Goal: Task Accomplishment & Management: Manage account settings

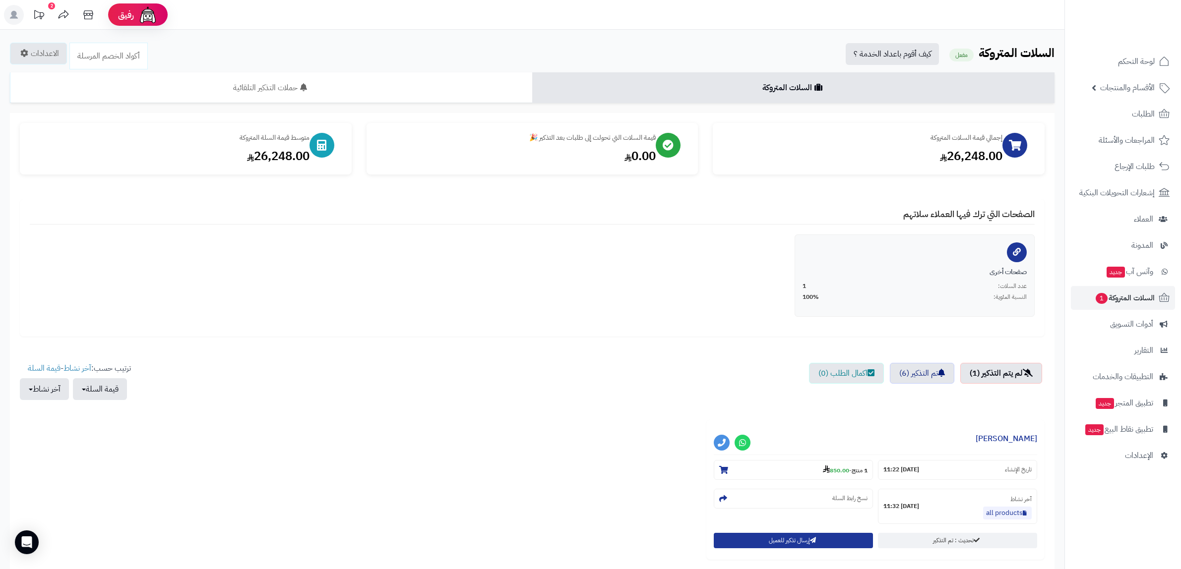
click at [1122, 116] on link "الطلبات" at bounding box center [1123, 114] width 104 height 24
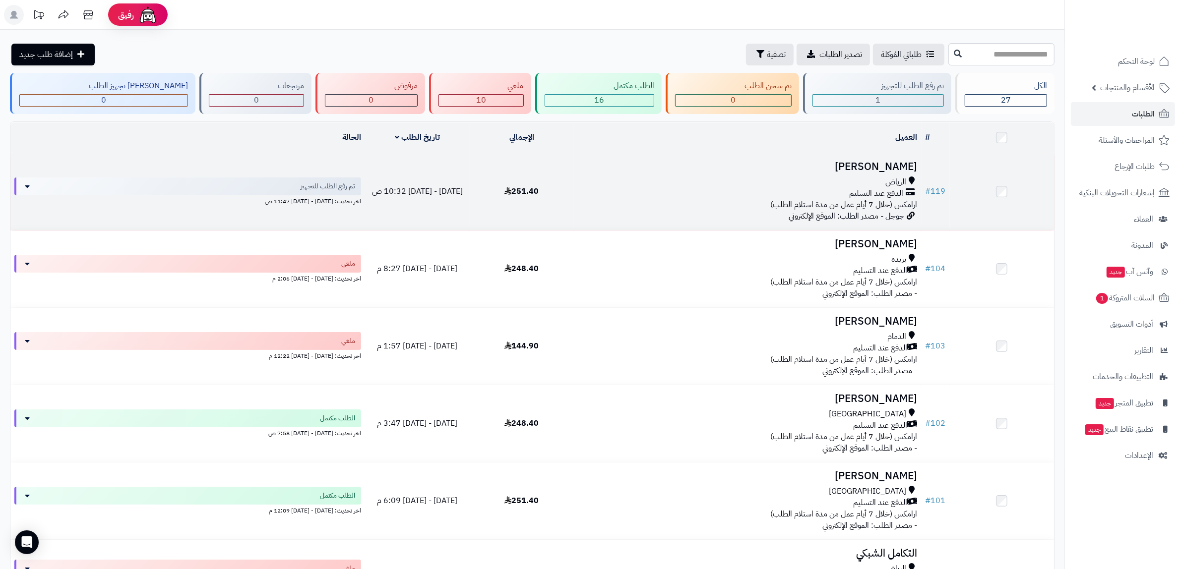
click at [804, 191] on div "الدفع عند التسليم" at bounding box center [748, 193] width 340 height 11
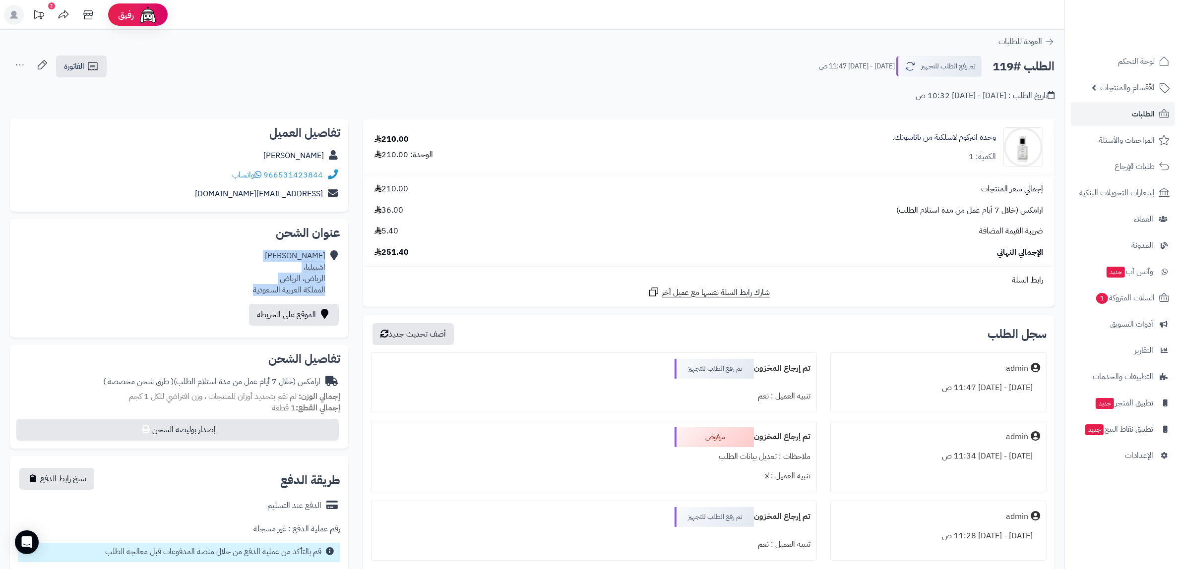
drag, startPoint x: 328, startPoint y: 265, endPoint x: 230, endPoint y: 296, distance: 102.9
click at [230, 296] on div "علي النعمي اشبيليا، الرياض، الرياض المملكة العربية السعودية" at bounding box center [179, 272] width 322 height 53
copy div "علي النعمي اشبيليا، الرياض، الرياض المملكة العربية السعودية"
drag, startPoint x: 211, startPoint y: 173, endPoint x: 341, endPoint y: 177, distance: 130.0
click at [341, 177] on div "تفاصيل العميل علي النعمي 966531423844 واتساب ali1417976@gmail.com" at bounding box center [179, 165] width 338 height 93
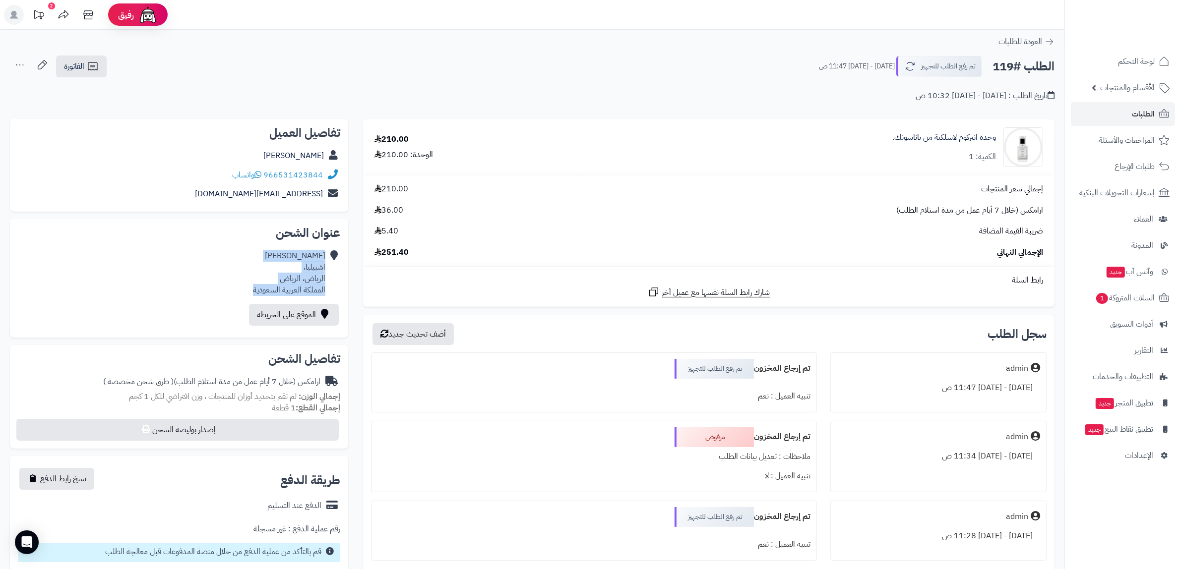
copy div "966531423844 واتساب"
click at [514, 217] on div "إجمالي سعر المنتجات 210.00 ارامكس (خلال 7 أيام عمل من مدة استلام الطلب) 36.00 ض…" at bounding box center [708, 220] width 683 height 75
drag, startPoint x: 405, startPoint y: 252, endPoint x: 368, endPoint y: 263, distance: 38.3
click at [368, 263] on td "إجمالي سعر المنتجات 210.00 ارامكس (خلال 7 أيام عمل من مدة استلام الطلب) 36.00 ض…" at bounding box center [708, 221] width 691 height 91
copy span "251.40"
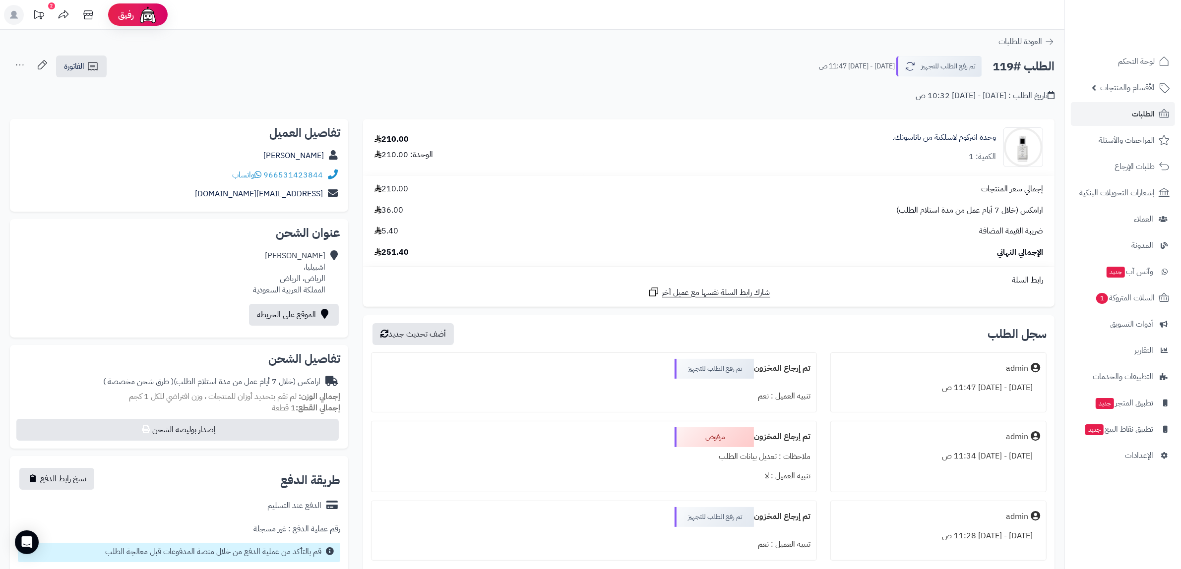
drag, startPoint x: 426, startPoint y: 177, endPoint x: 372, endPoint y: 226, distance: 73.7
click at [372, 226] on td "إجمالي سعر المنتجات 210.00 ارامكس (خلال 7 أيام عمل من مدة استلام الطلب) 36.00 ض…" at bounding box center [708, 221] width 691 height 91
copy div "210.00 ارامكس (خلال 7 أيام عمل من مدة استلام الطلب) 36.00 ضريبة القيمة المضافة …"
click at [487, 380] on div at bounding box center [593, 383] width 433 height 8
click at [1144, 452] on span "الإعدادات" at bounding box center [1139, 456] width 28 height 14
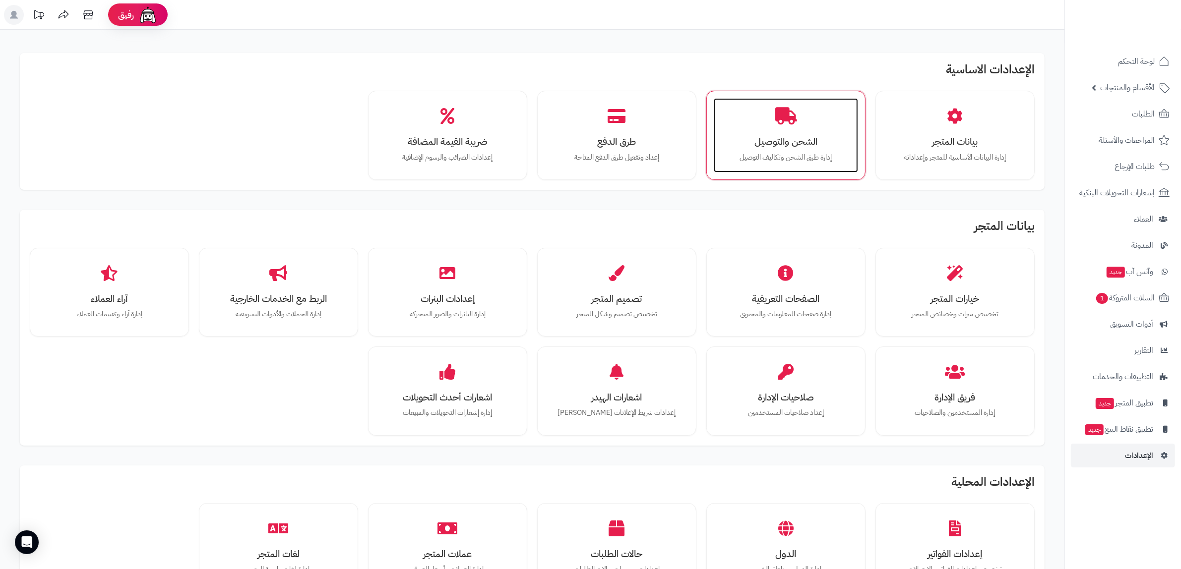
click at [821, 157] on p "إدارة طرق الشحن وتكاليف التوصيل" at bounding box center [786, 157] width 124 height 11
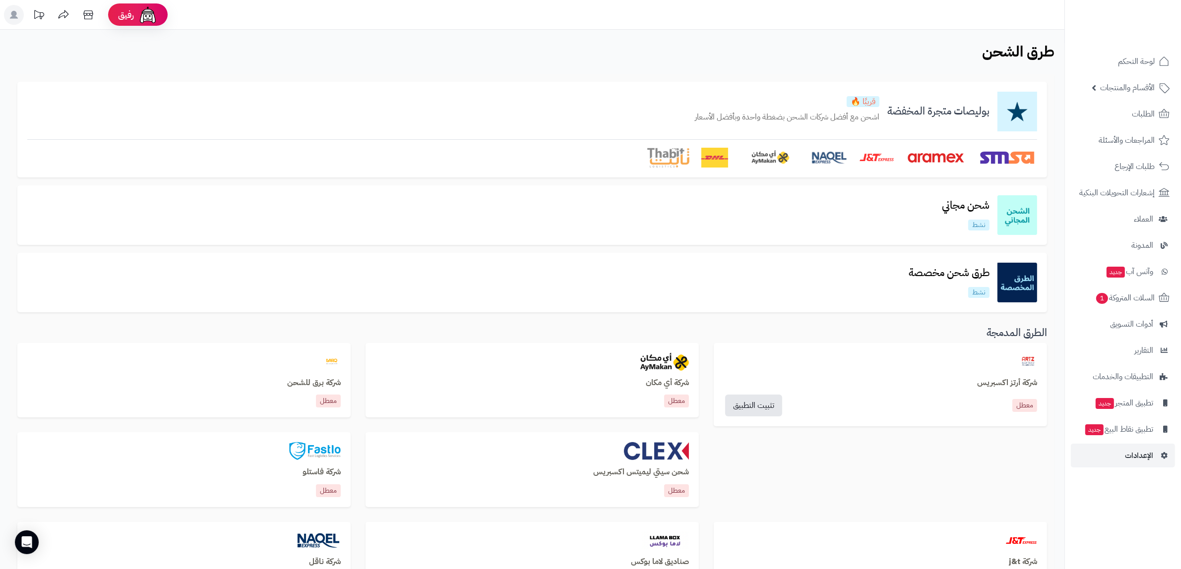
click at [943, 162] on img at bounding box center [936, 158] width 60 height 20
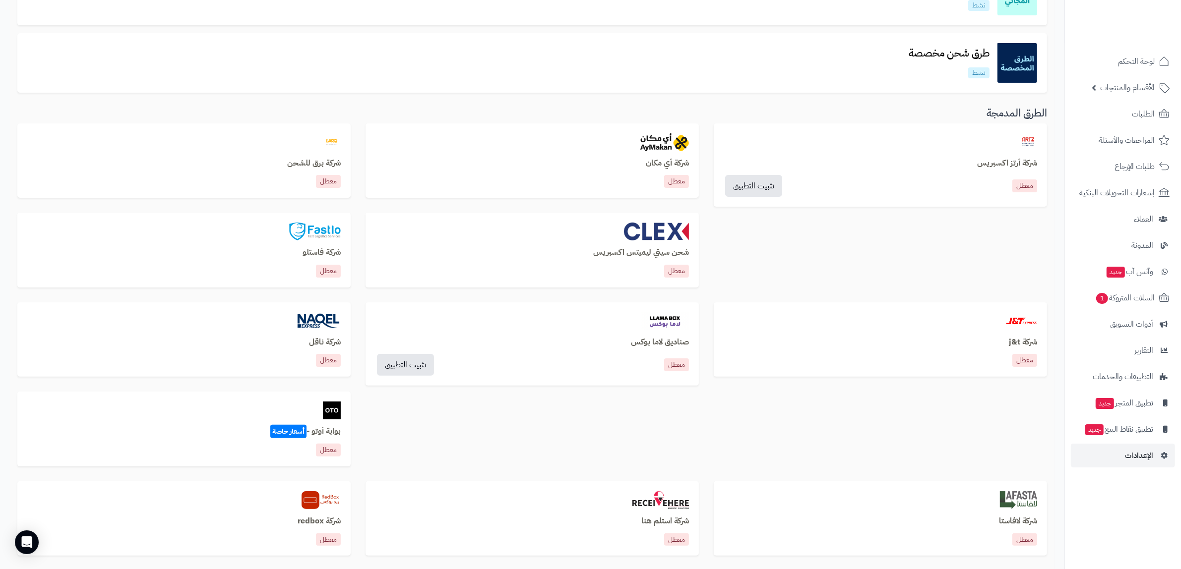
scroll to position [248, 0]
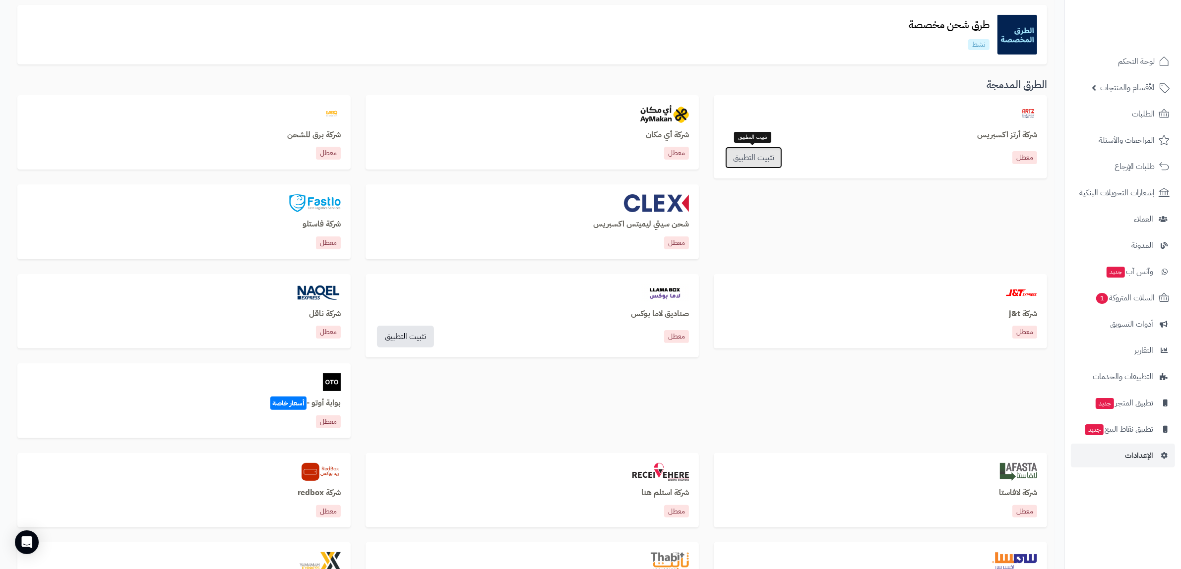
click at [757, 156] on link "تثبيت التطبيق" at bounding box center [753, 158] width 57 height 22
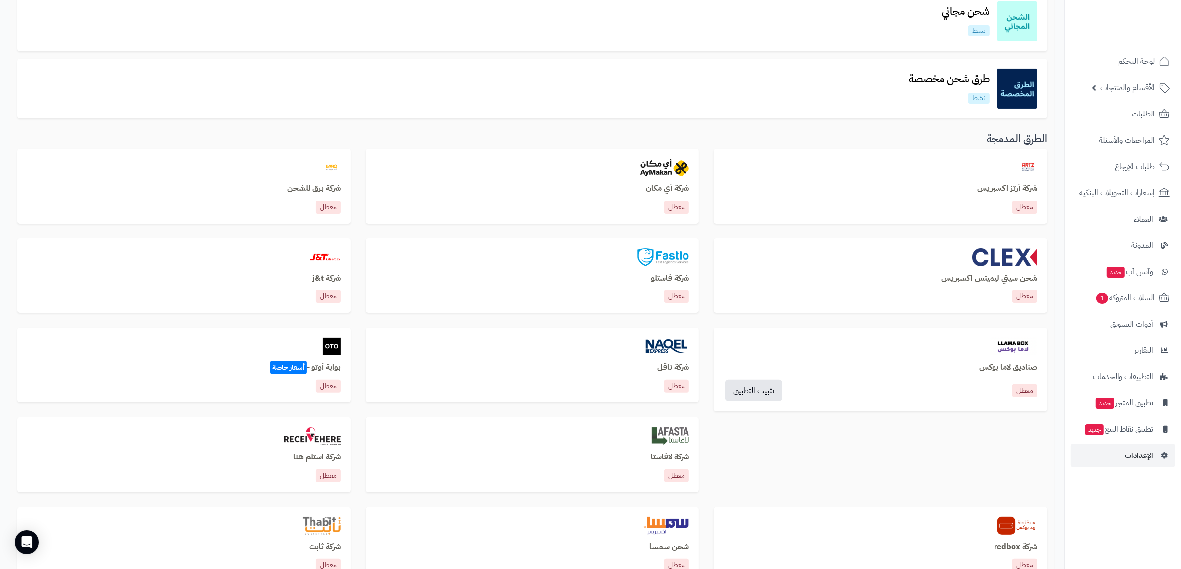
scroll to position [248, 0]
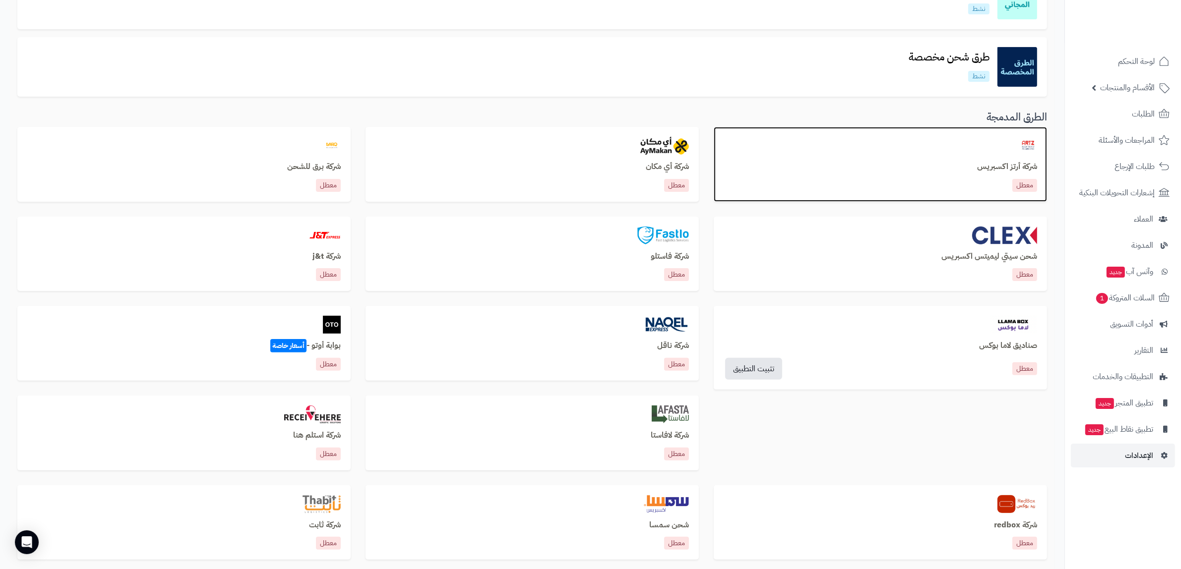
click at [863, 167] on h3 "شركة أرتز اكسبريس" at bounding box center [880, 167] width 313 height 9
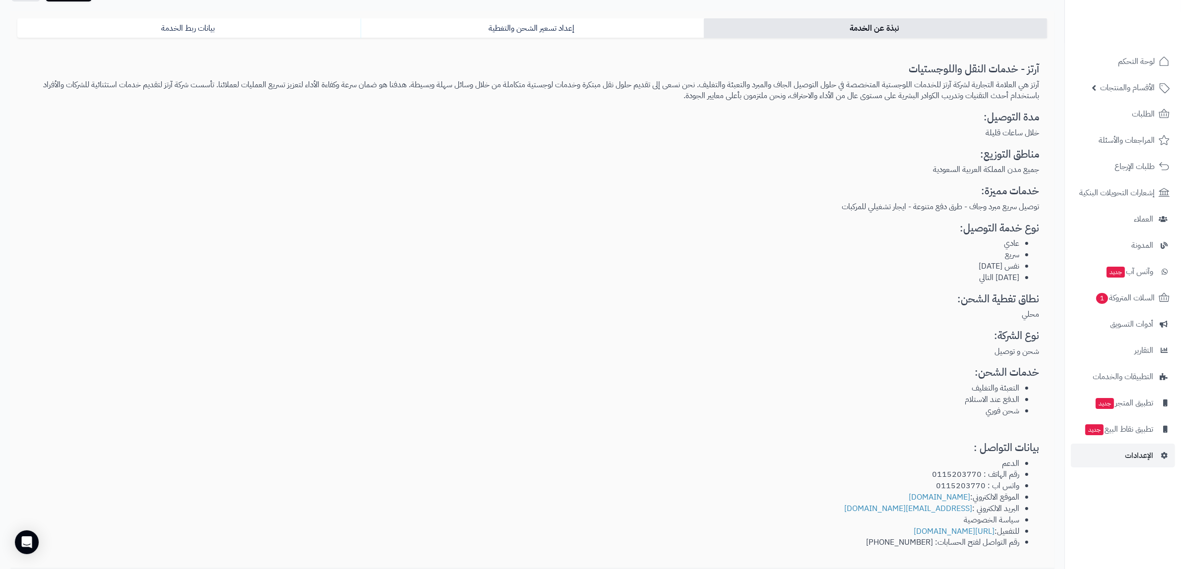
scroll to position [139, 0]
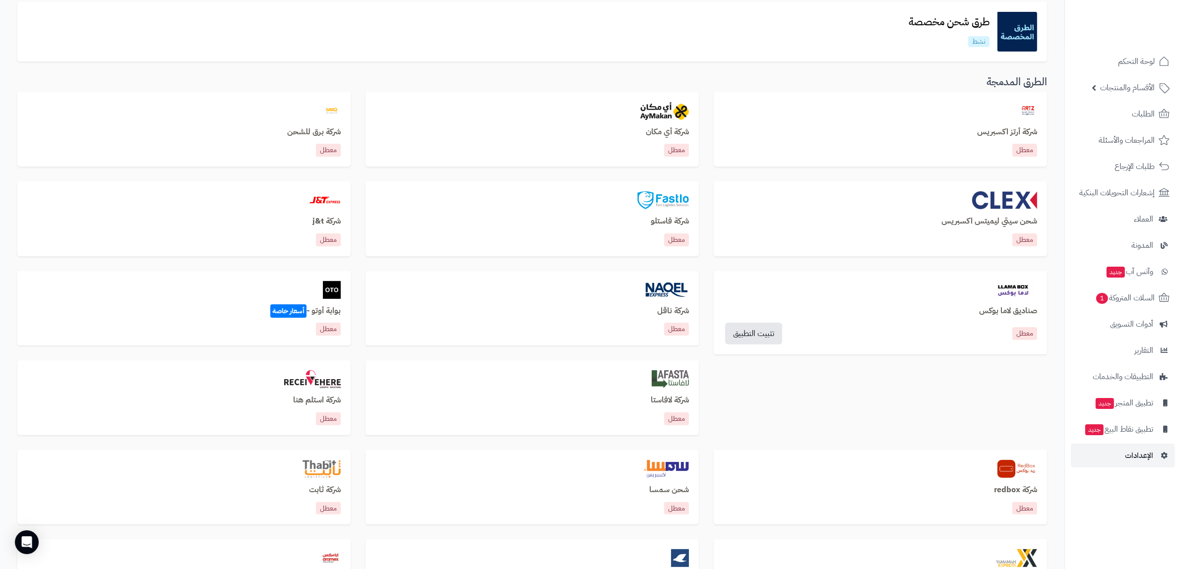
scroll to position [396, 0]
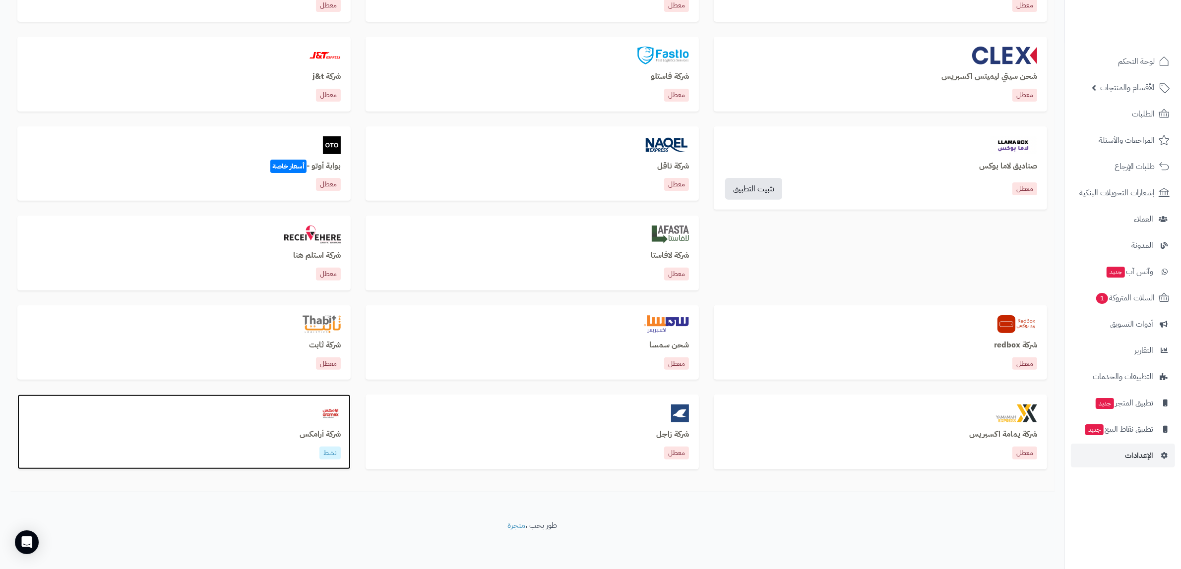
click at [305, 423] on div "شركة أرامكس نشط" at bounding box center [183, 432] width 333 height 75
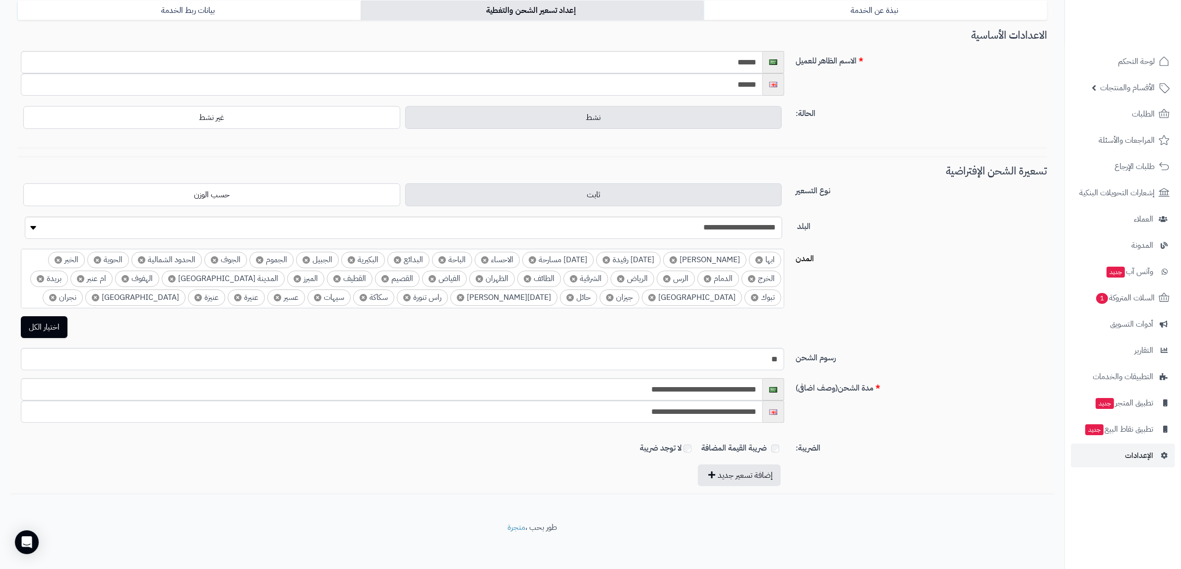
scroll to position [124, 0]
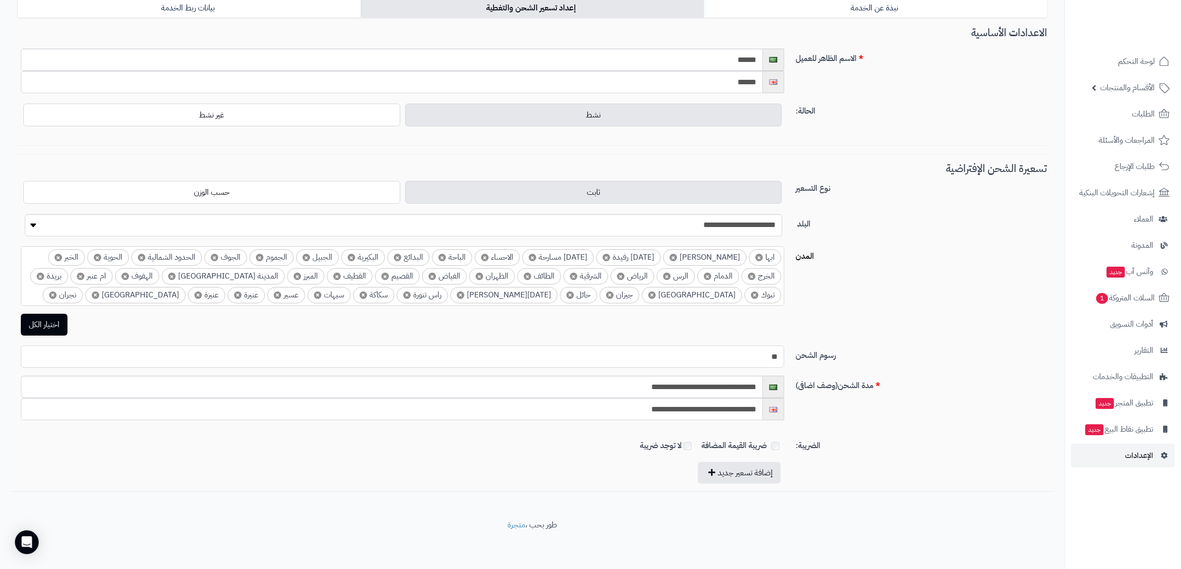
click at [608, 354] on input "**" at bounding box center [402, 357] width 763 height 22
type input "**"
click at [922, 402] on div "**********" at bounding box center [531, 402] width 1037 height 53
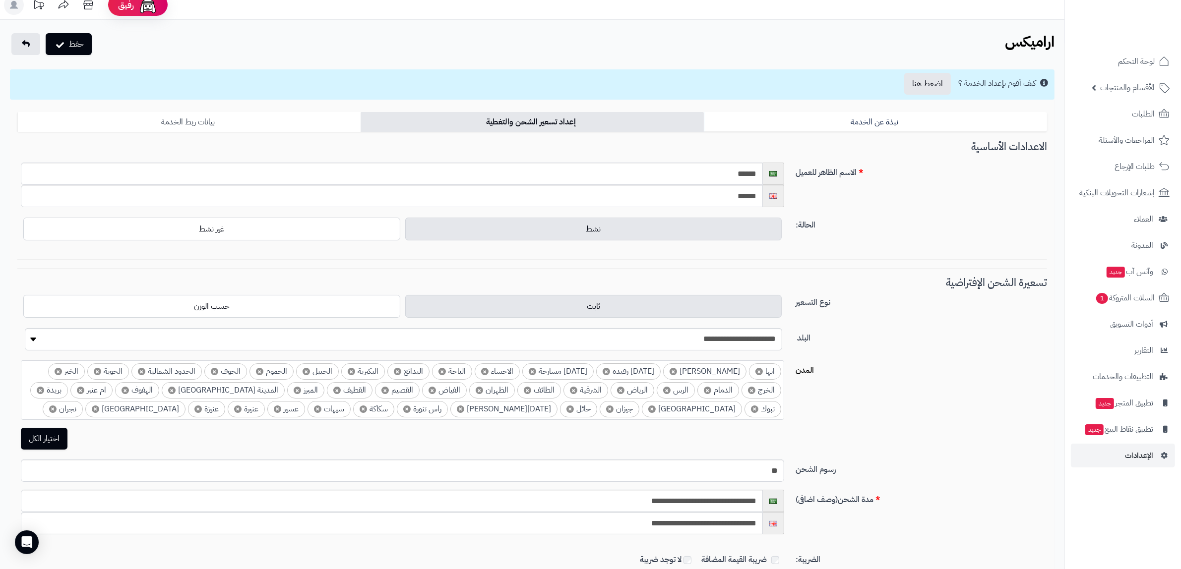
scroll to position [0, 0]
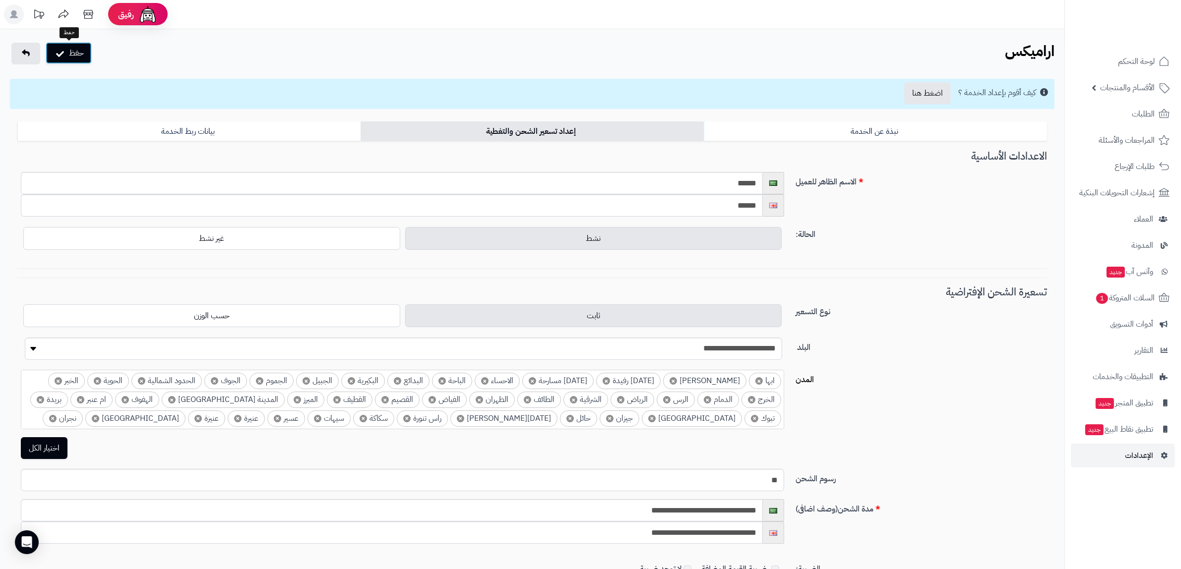
click at [67, 59] on button "حفظ" at bounding box center [69, 53] width 46 height 22
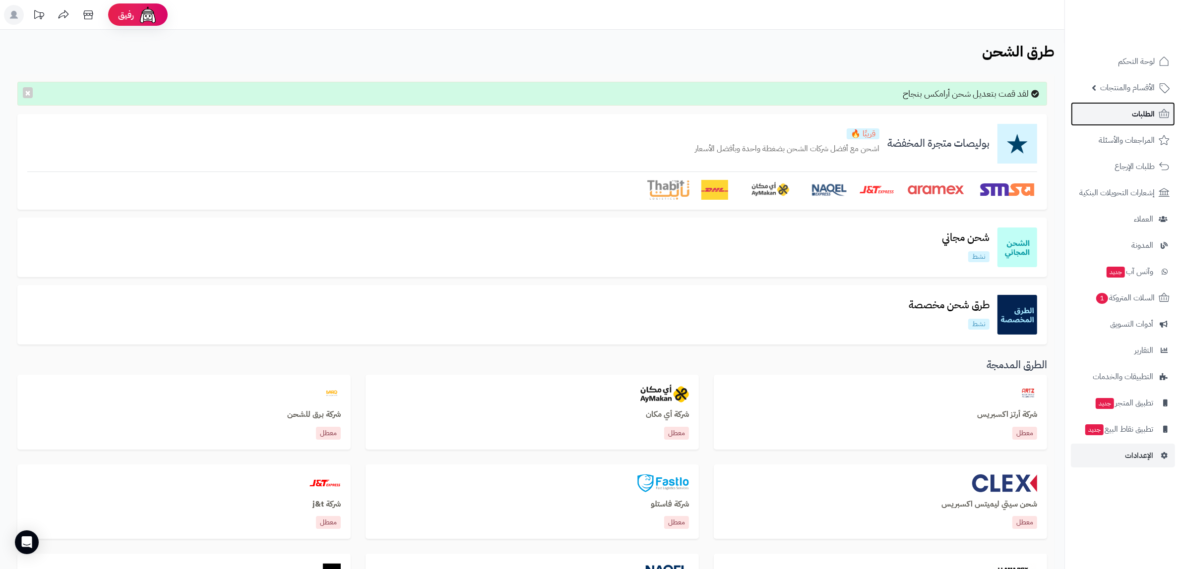
click at [1112, 117] on link "الطلبات" at bounding box center [1123, 114] width 104 height 24
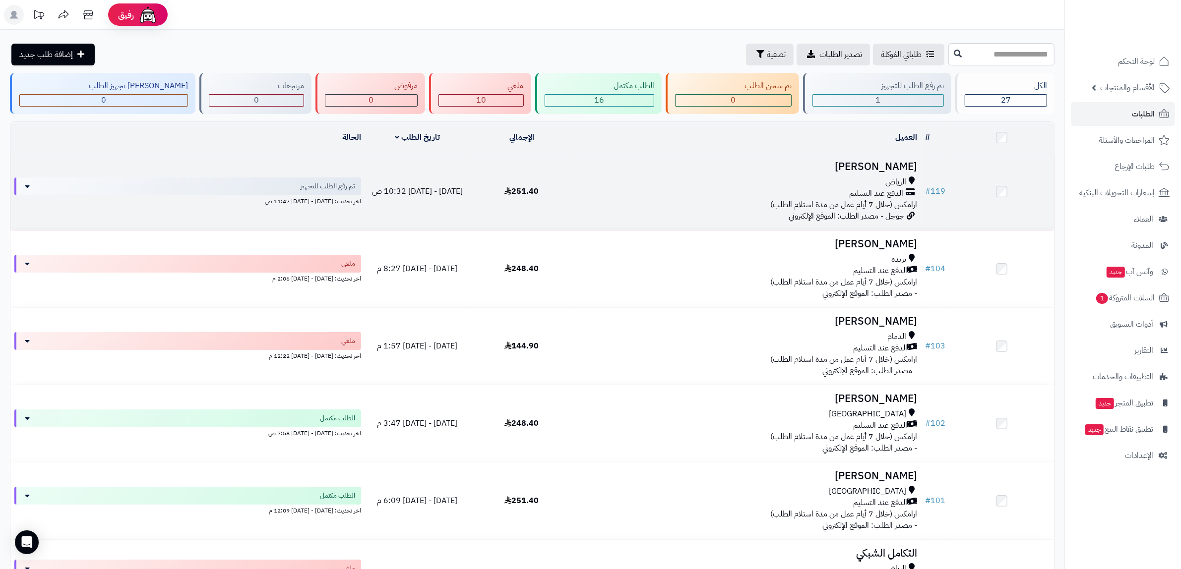
click at [658, 201] on div "الرياض الدفع عند التسليم ارامكس (خلال 7 أيام عمل من مدة استلام الطلب)" at bounding box center [748, 194] width 340 height 34
